Goal: Task Accomplishment & Management: Manage account settings

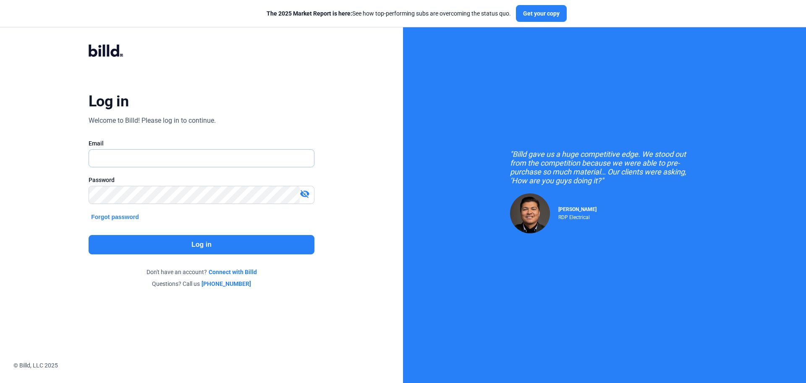
type input "[EMAIL_ADDRESS][DOMAIN_NAME]"
click at [200, 244] on button "Log in" at bounding box center [202, 244] width 226 height 19
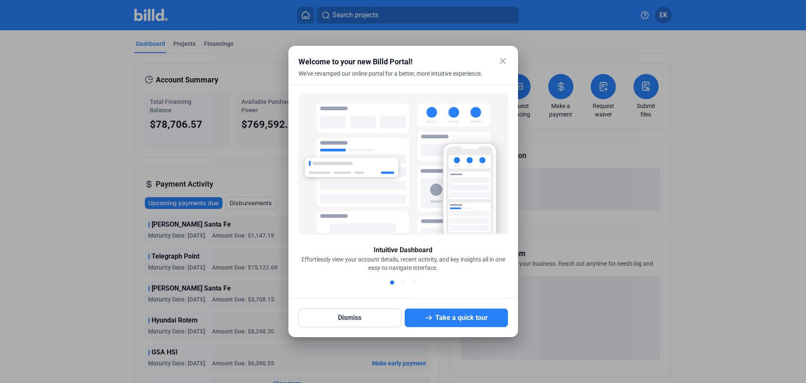
click at [500, 61] on mat-icon "close" at bounding box center [503, 61] width 10 height 10
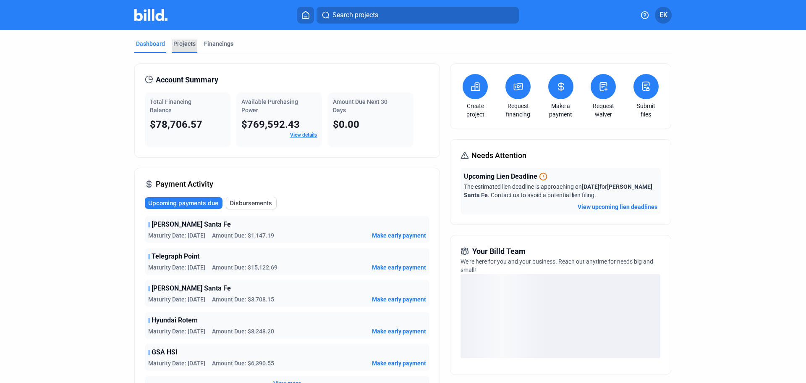
click at [176, 40] on div "Projects" at bounding box center [184, 43] width 22 height 8
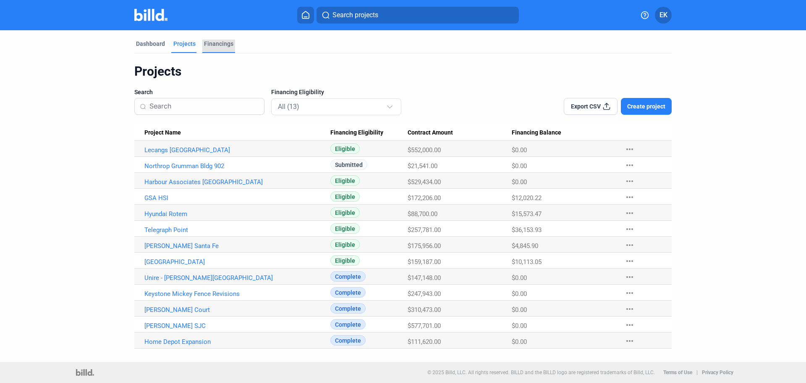
click at [228, 41] on div "Financings" at bounding box center [218, 43] width 29 height 8
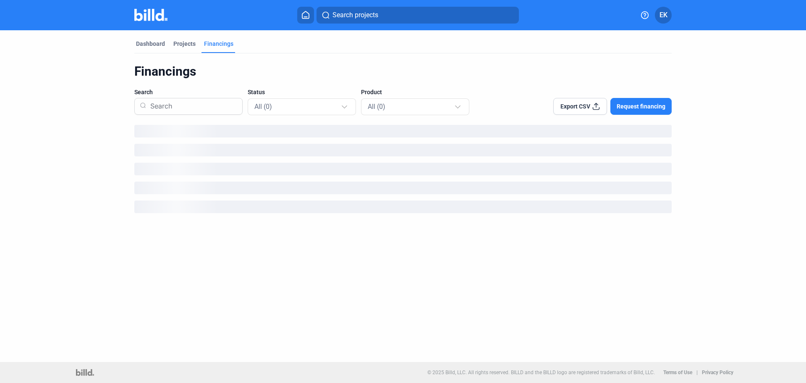
click at [228, 42] on div "Financings" at bounding box center [218, 43] width 29 height 8
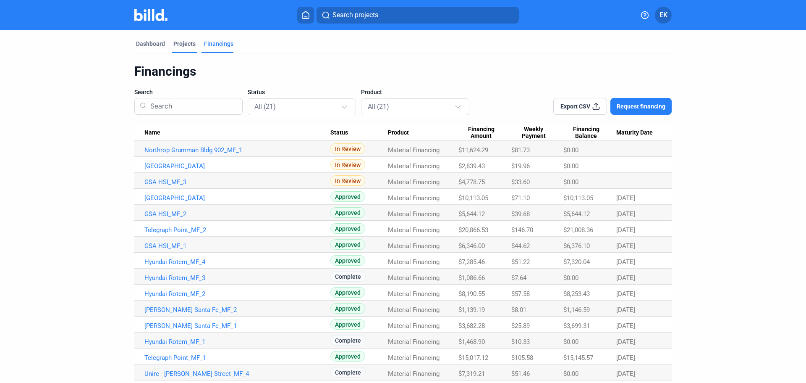
click at [181, 45] on div "Projects" at bounding box center [184, 43] width 22 height 8
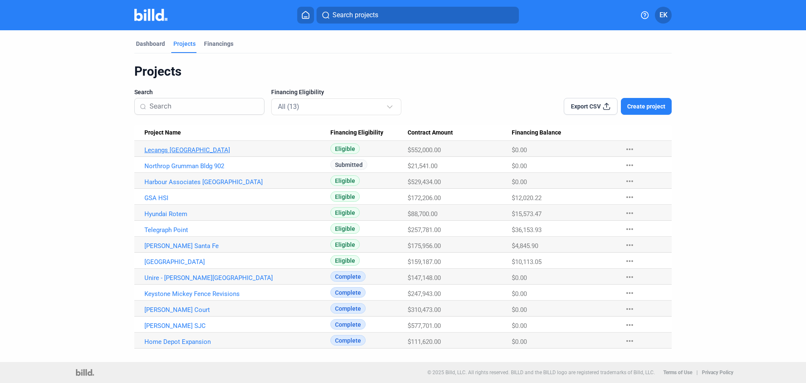
click at [179, 150] on link "Lecangs [GEOGRAPHIC_DATA]" at bounding box center [237, 150] width 186 height 8
click at [214, 42] on div "Financings" at bounding box center [218, 43] width 29 height 8
